Goal: Check status: Check status

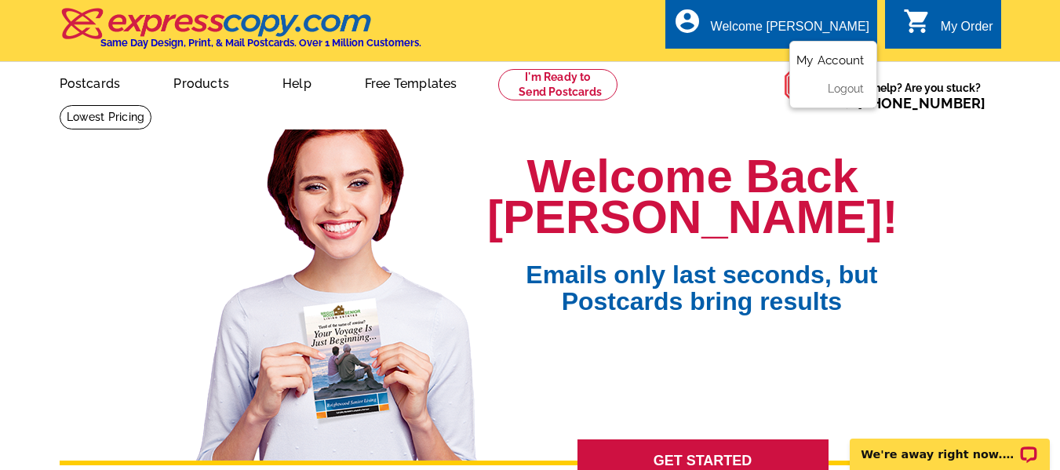
click at [837, 56] on link "My Account" at bounding box center [829, 60] width 67 height 14
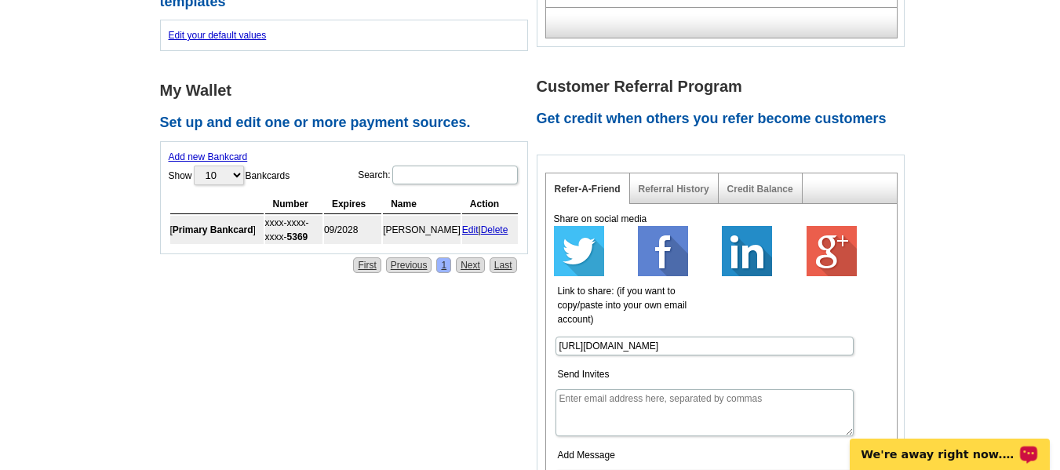
scroll to position [157, 0]
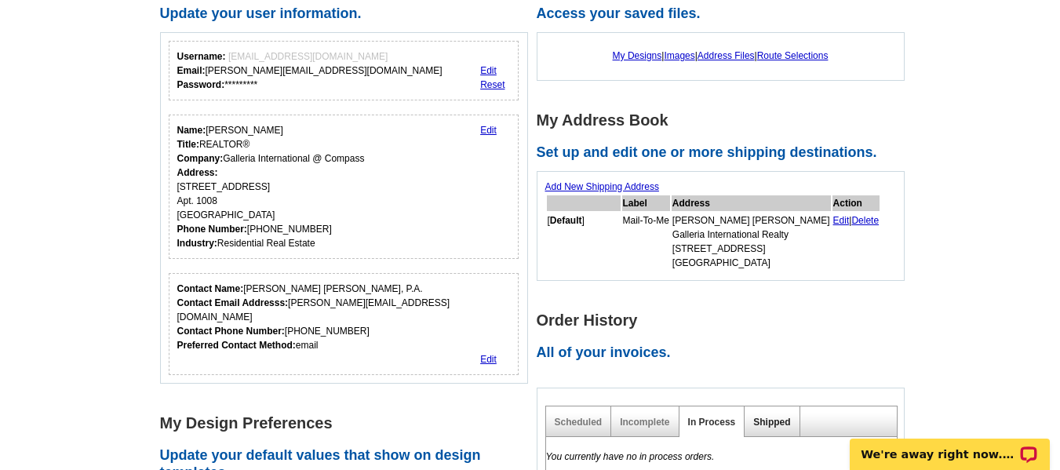
click at [757, 423] on link "Shipped" at bounding box center [771, 422] width 37 height 11
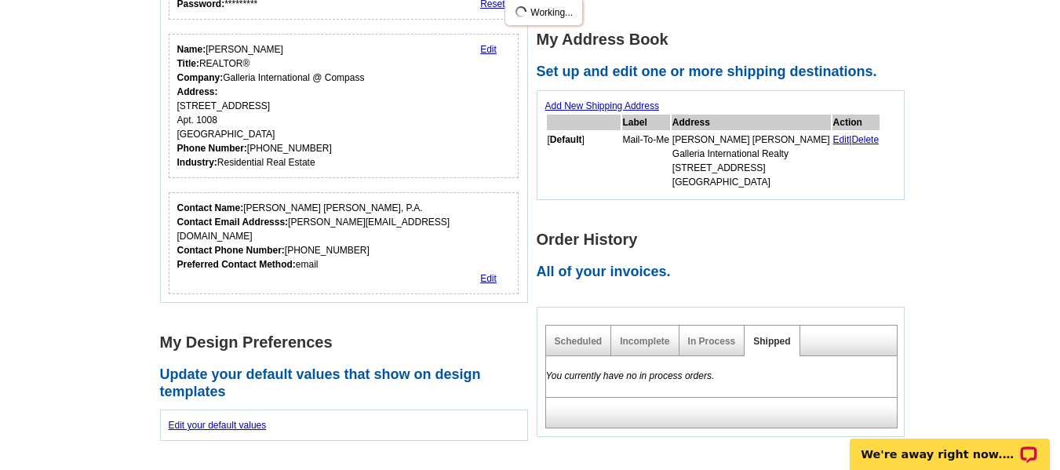
scroll to position [314, 0]
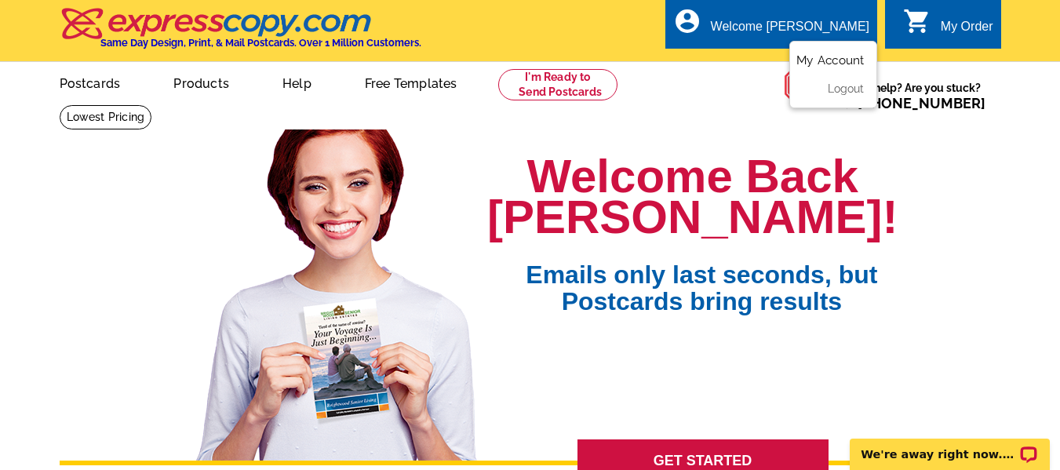
click at [828, 58] on link "My Account" at bounding box center [829, 60] width 67 height 14
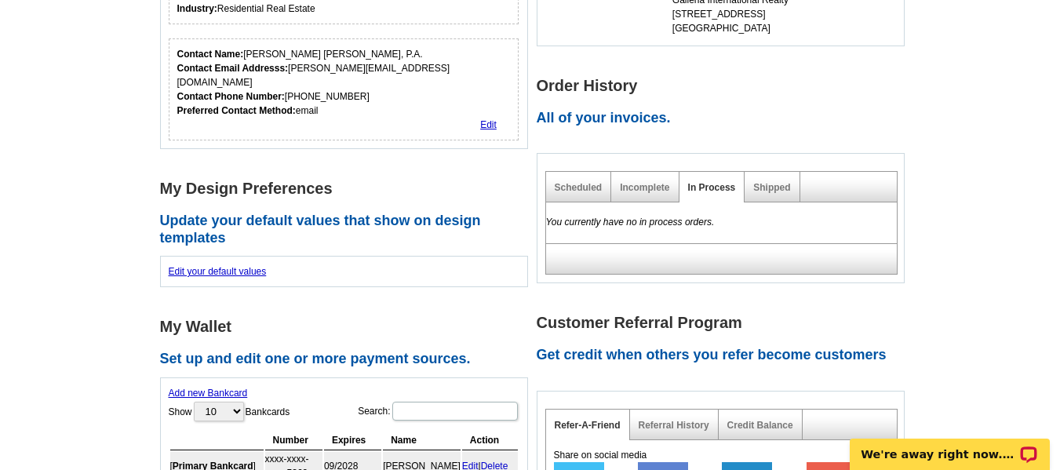
scroll to position [392, 0]
click at [764, 192] on link "Shipped" at bounding box center [771, 186] width 37 height 11
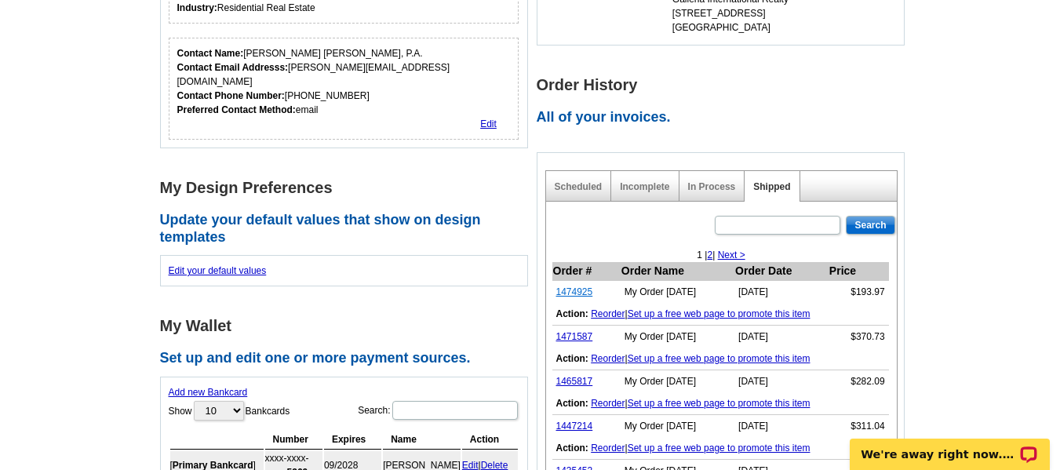
click at [566, 292] on link "1474925" at bounding box center [574, 291] width 37 height 11
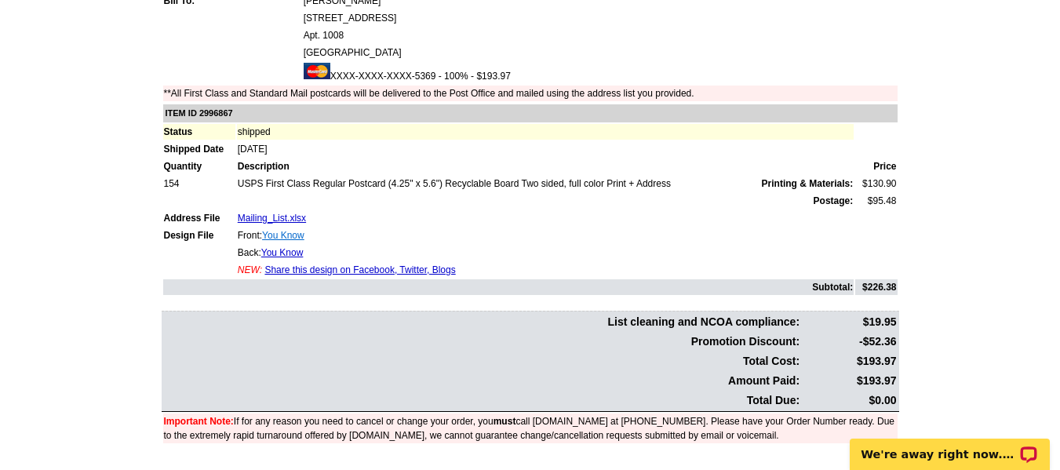
click at [292, 233] on link "You Know" at bounding box center [283, 235] width 42 height 11
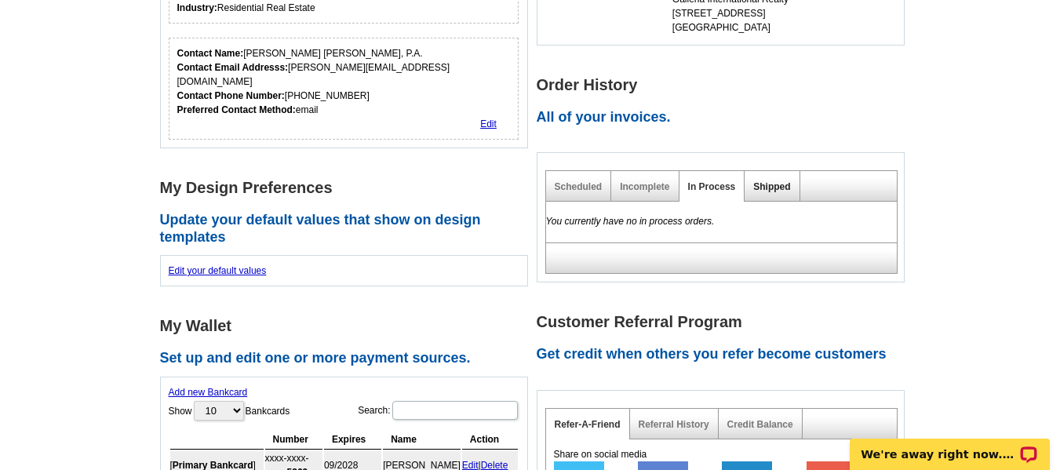
click at [759, 189] on link "Shipped" at bounding box center [771, 186] width 37 height 11
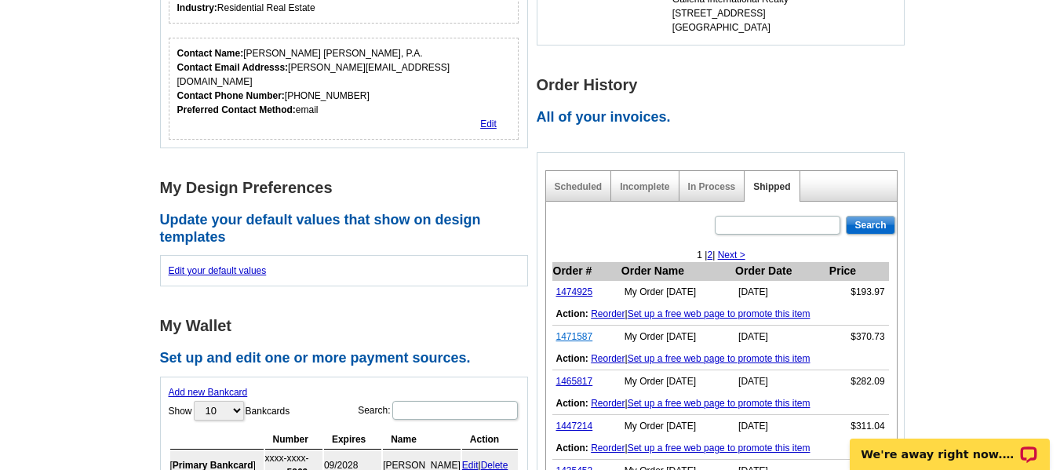
click at [566, 338] on link "1471587" at bounding box center [574, 336] width 37 height 11
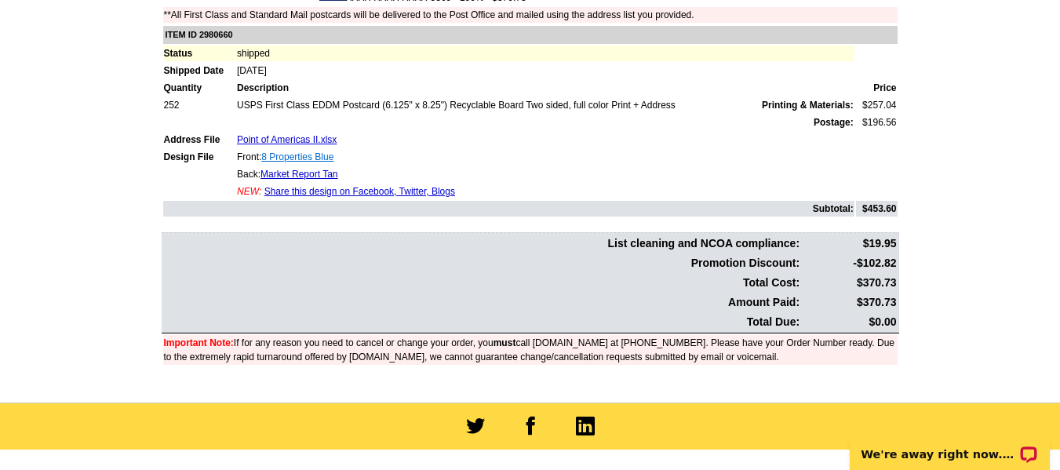
click at [298, 158] on link "8 Properties Blue" at bounding box center [297, 156] width 72 height 11
